Goal: Task Accomplishment & Management: Manage account settings

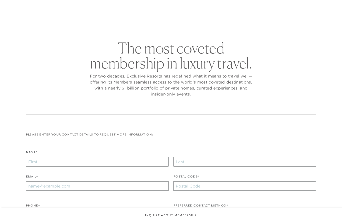
checkbox input "false"
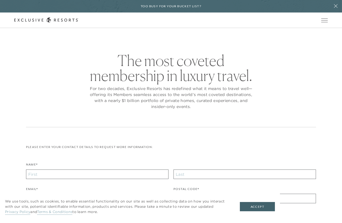
click at [323, 22] on button "Open navigation" at bounding box center [324, 21] width 7 height 4
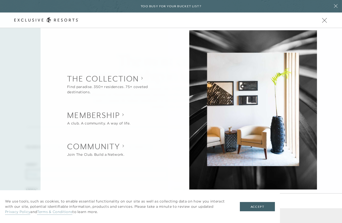
click at [339, 7] on icon at bounding box center [336, 6] width 10 height 4
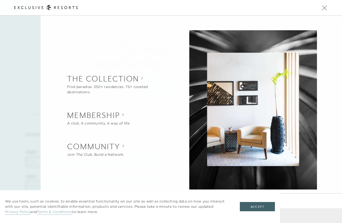
click at [327, 9] on span "Open navigation" at bounding box center [324, 8] width 7 height 4
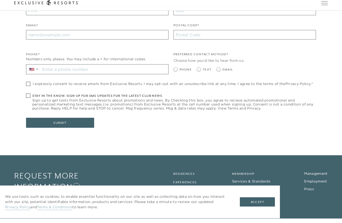
scroll to position [168, 0]
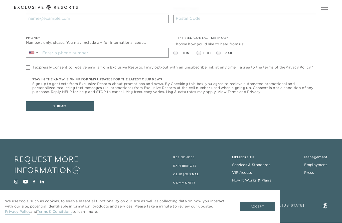
click at [259, 206] on button "Accept" at bounding box center [257, 207] width 35 height 10
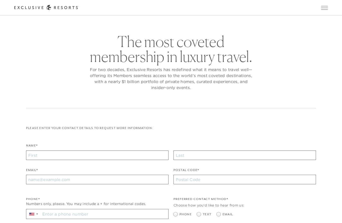
scroll to position [0, 0]
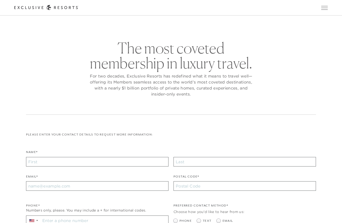
click at [326, 9] on span "Open navigation" at bounding box center [324, 8] width 7 height 4
click at [327, 6] on span "Open navigation" at bounding box center [324, 8] width 7 height 4
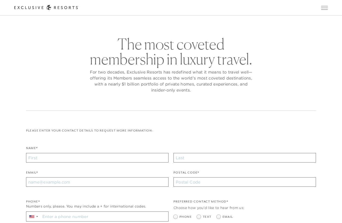
click at [327, 9] on span "Open navigation" at bounding box center [324, 8] width 7 height 4
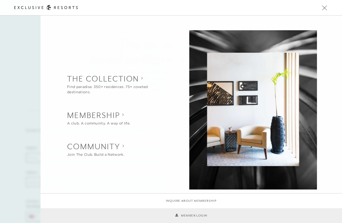
click at [199, 214] on link "Member Login" at bounding box center [191, 215] width 32 height 5
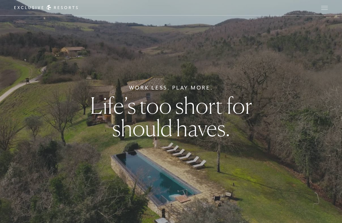
click at [326, 8] on span "Open navigation" at bounding box center [324, 8] width 7 height 0
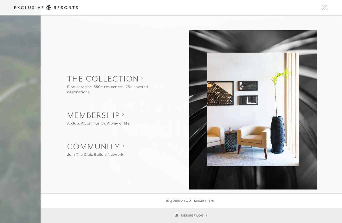
click at [192, 217] on link "Member Login" at bounding box center [191, 215] width 32 height 5
